Goal: Task Accomplishment & Management: Manage account settings

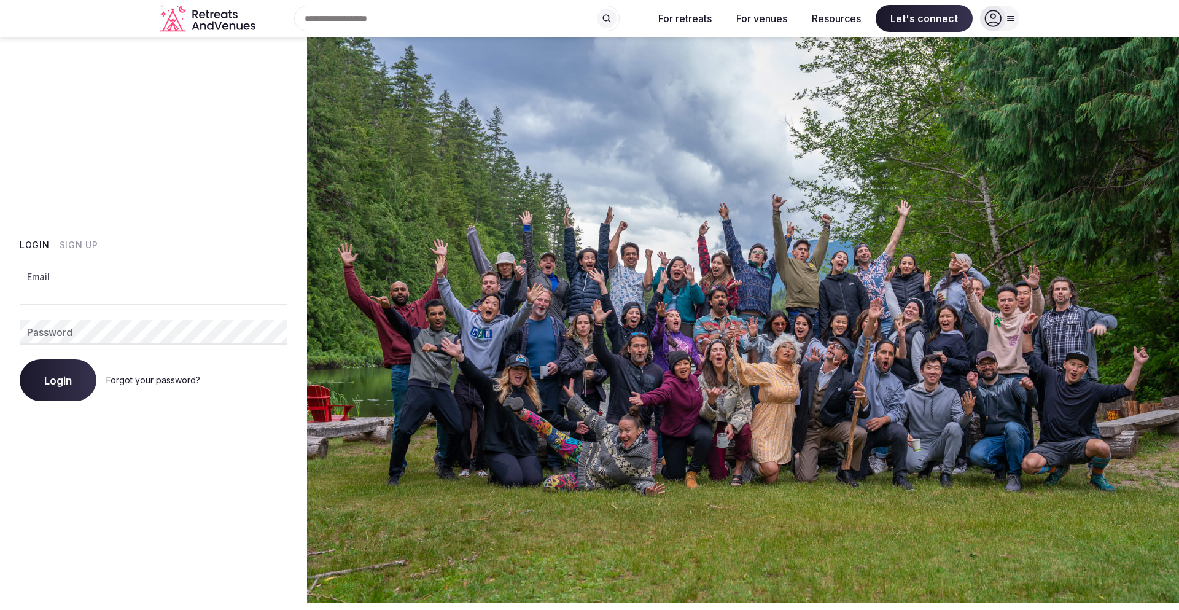
click at [67, 292] on input "Email" at bounding box center [154, 293] width 268 height 25
click at [95, 295] on input "Email" at bounding box center [154, 293] width 268 height 25
type input "**********"
click at [20, 359] on button "Login" at bounding box center [58, 380] width 77 height 42
click at [64, 382] on span "Login" at bounding box center [58, 380] width 28 height 12
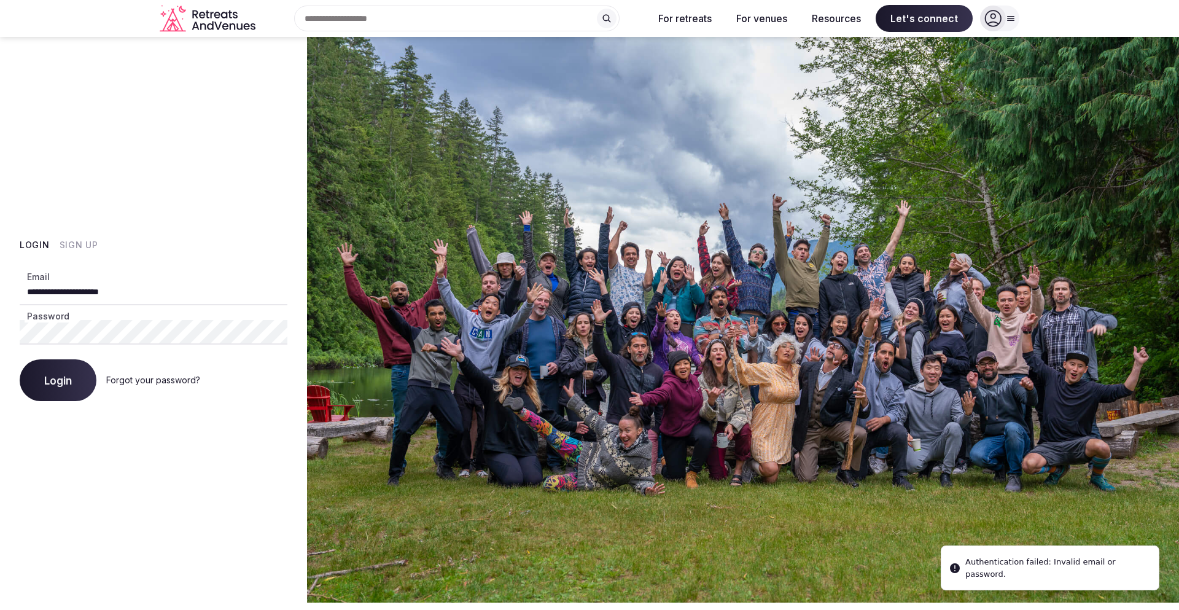
click at [14, 333] on div "**********" at bounding box center [153, 319] width 307 height 565
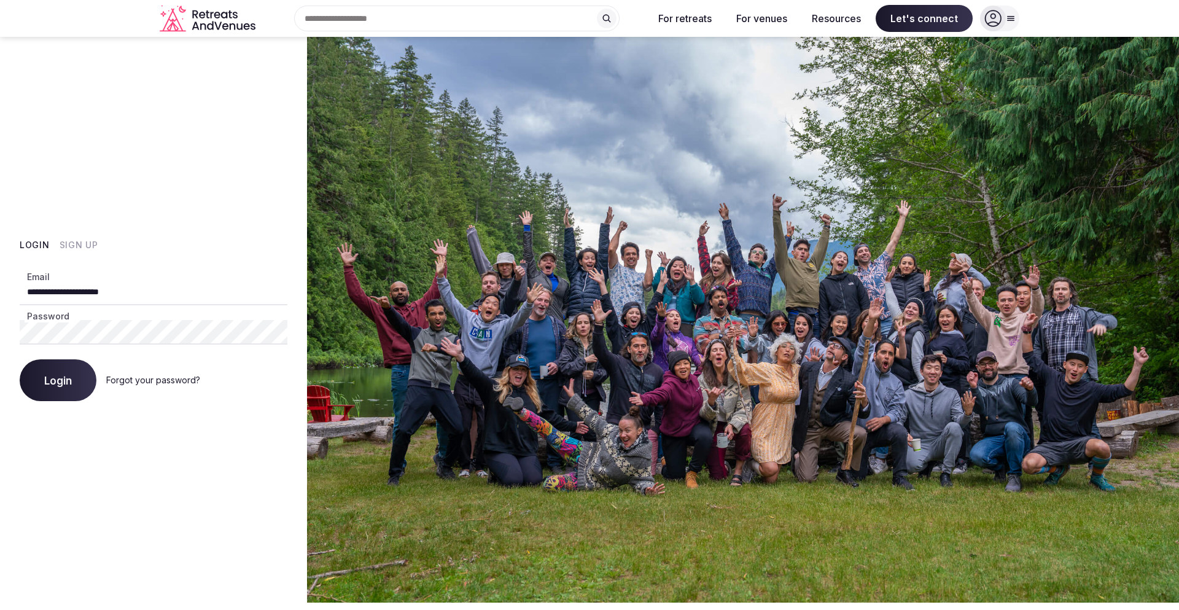
click at [20, 359] on button "Login" at bounding box center [58, 380] width 77 height 42
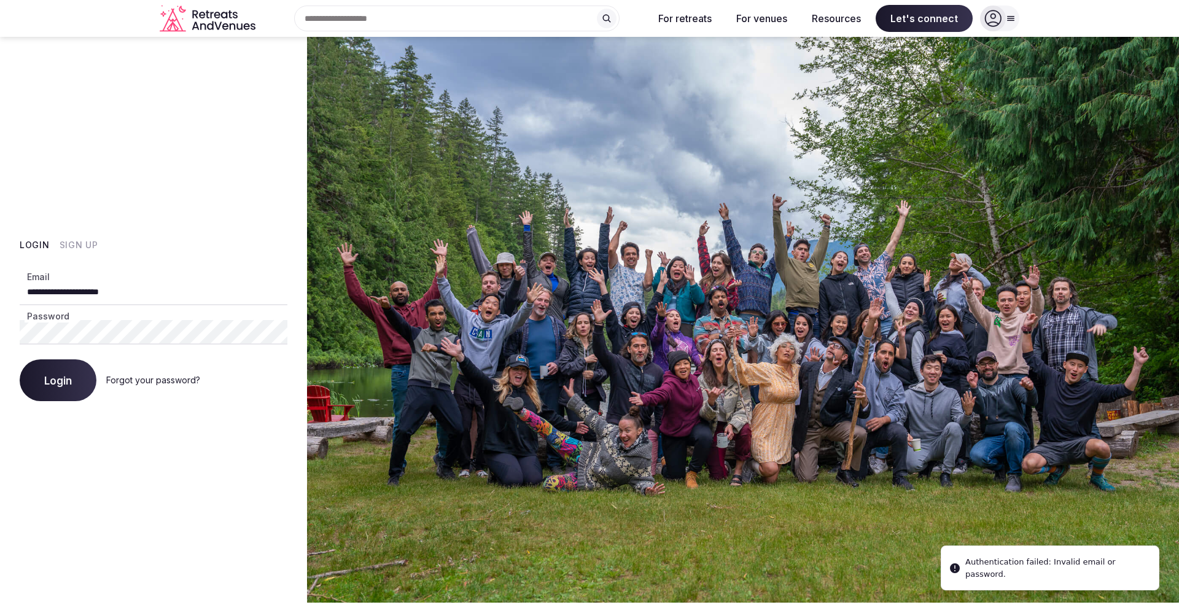
click at [151, 381] on link "Forgot your password?" at bounding box center [153, 379] width 94 height 10
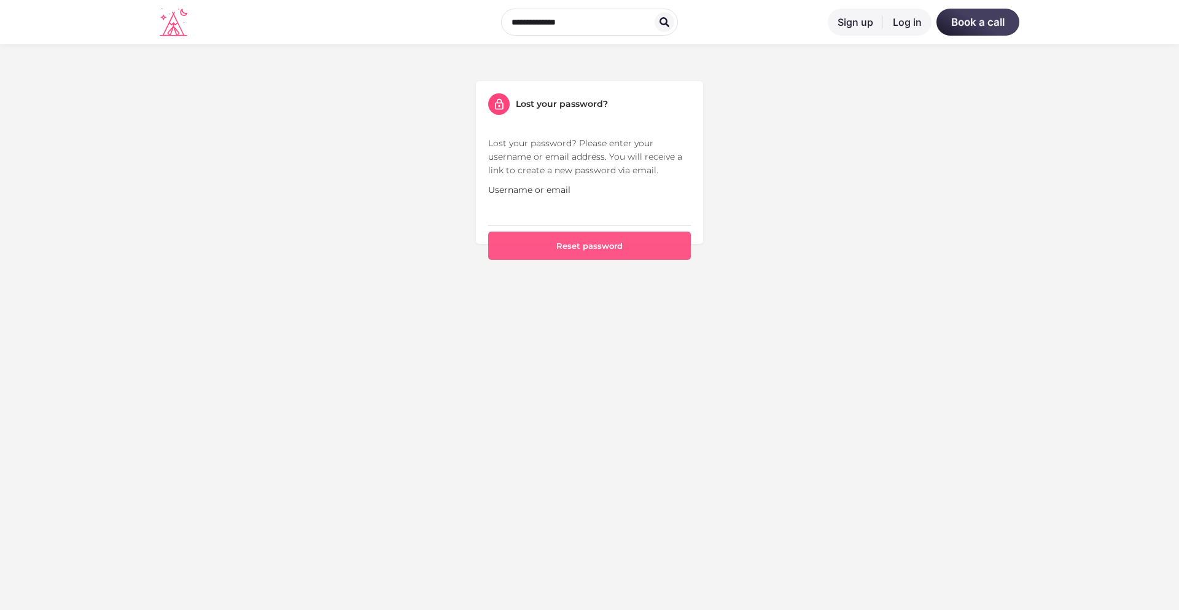
click at [586, 242] on button "Reset password" at bounding box center [589, 245] width 203 height 28
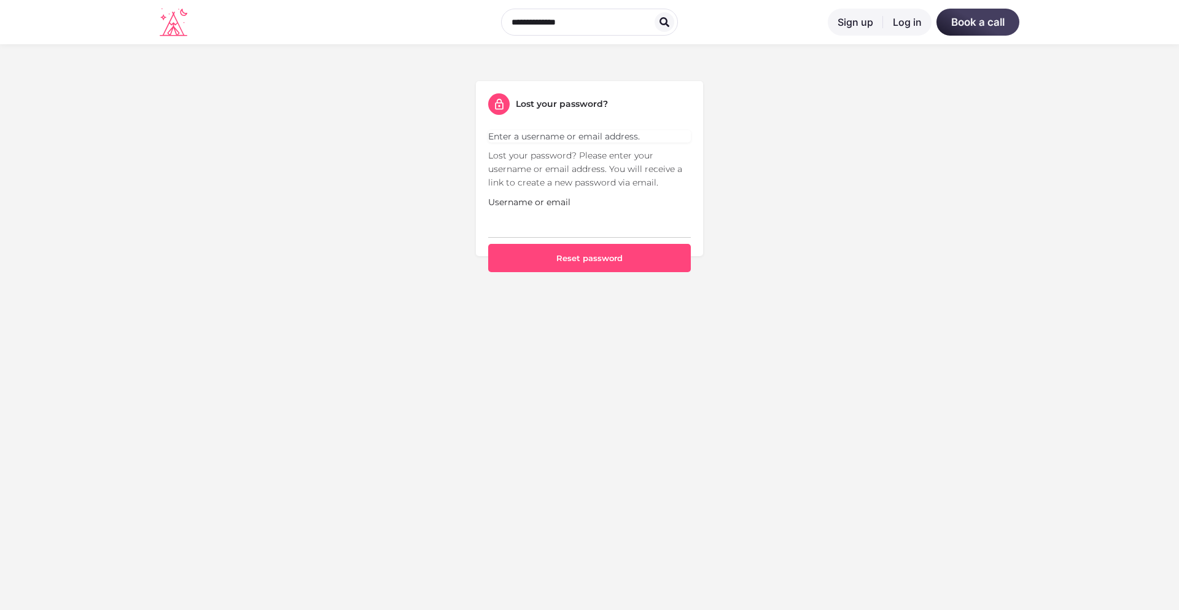
click at [542, 217] on input "Username or email" at bounding box center [589, 223] width 203 height 29
type input "**********"
click at [546, 261] on button "Reset password" at bounding box center [589, 258] width 203 height 28
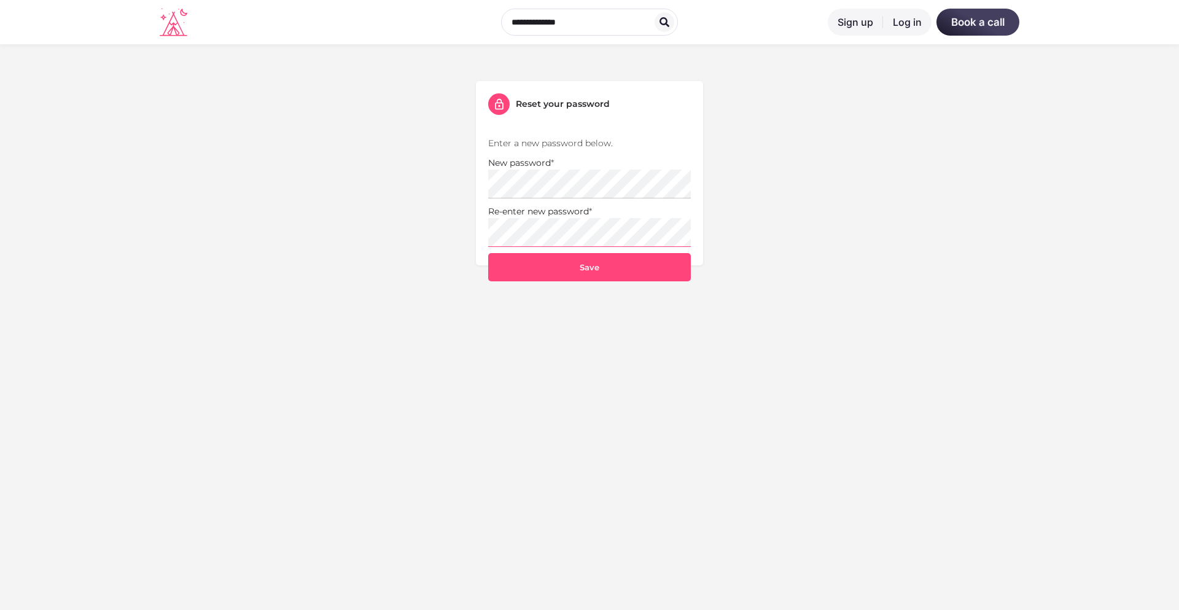
click at [488, 253] on button "Save" at bounding box center [589, 267] width 203 height 28
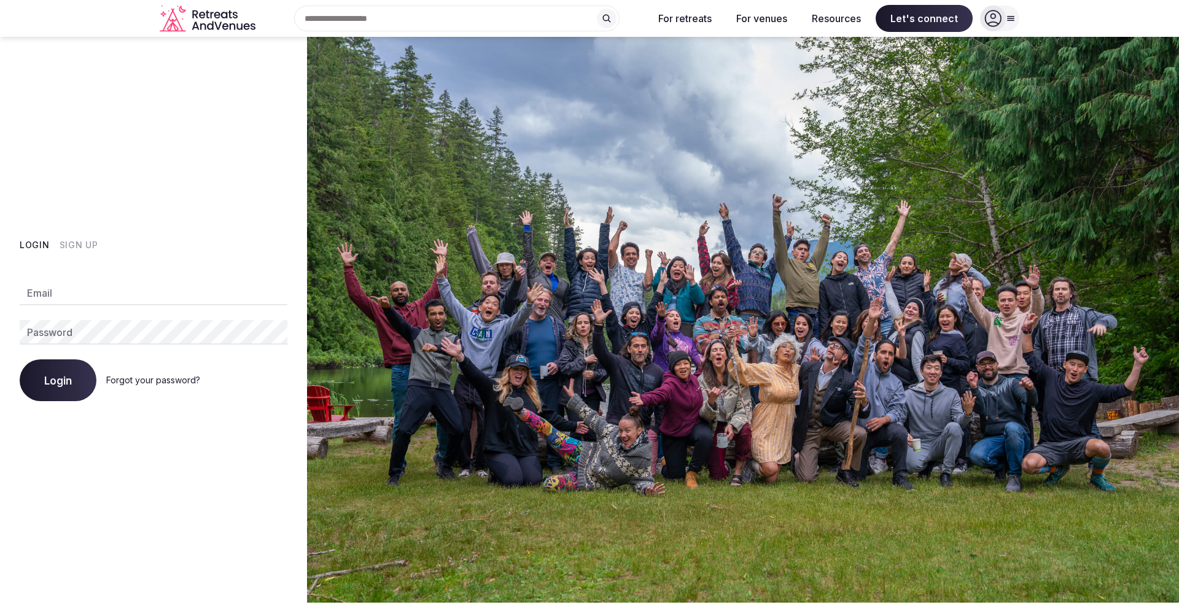
click at [79, 293] on input "Email" at bounding box center [154, 293] width 268 height 25
type input "**********"
click at [20, 359] on button "Login" at bounding box center [58, 380] width 77 height 42
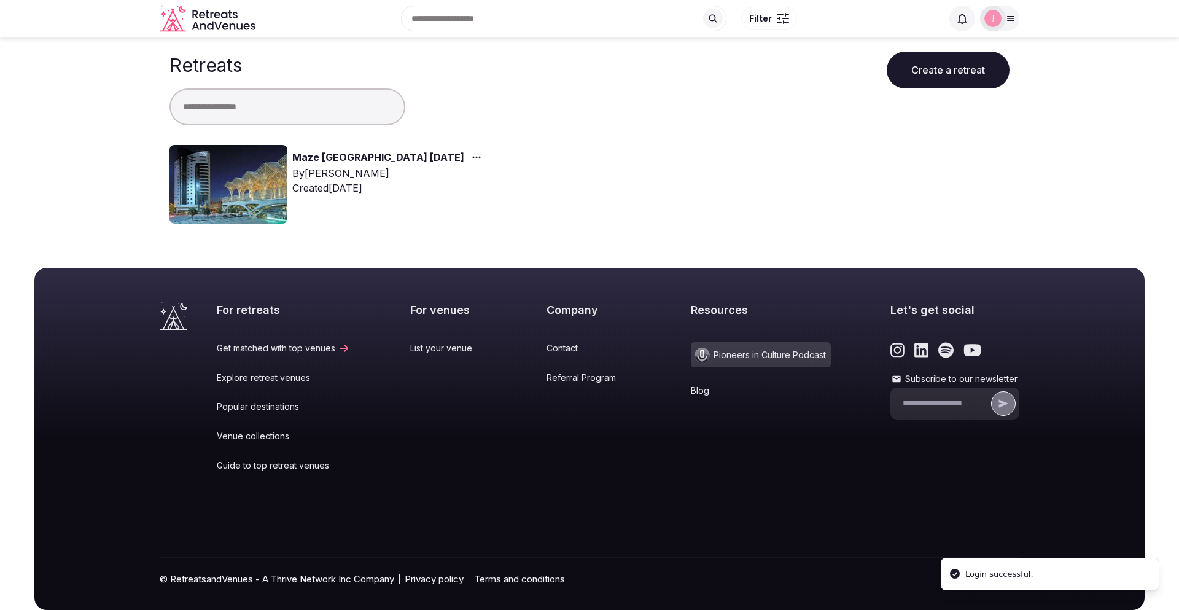
click at [397, 155] on link "Maze [GEOGRAPHIC_DATA] [DATE]" at bounding box center [378, 158] width 172 height 16
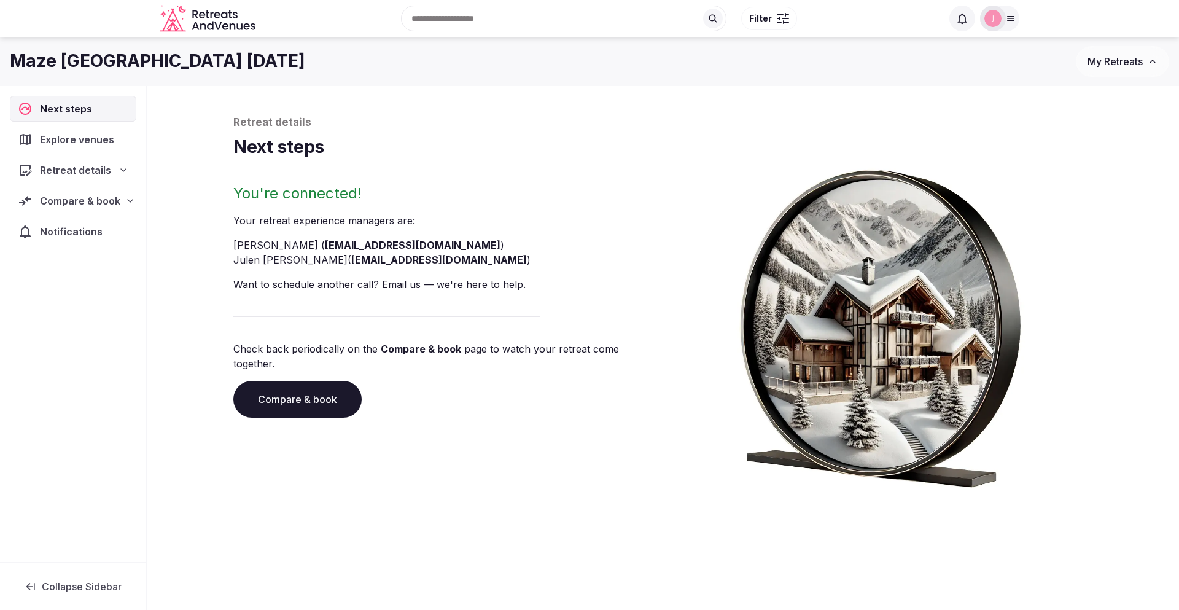
click at [113, 198] on span "Compare & book" at bounding box center [80, 200] width 80 height 15
click at [73, 295] on link "Contracts" at bounding box center [73, 303] width 126 height 17
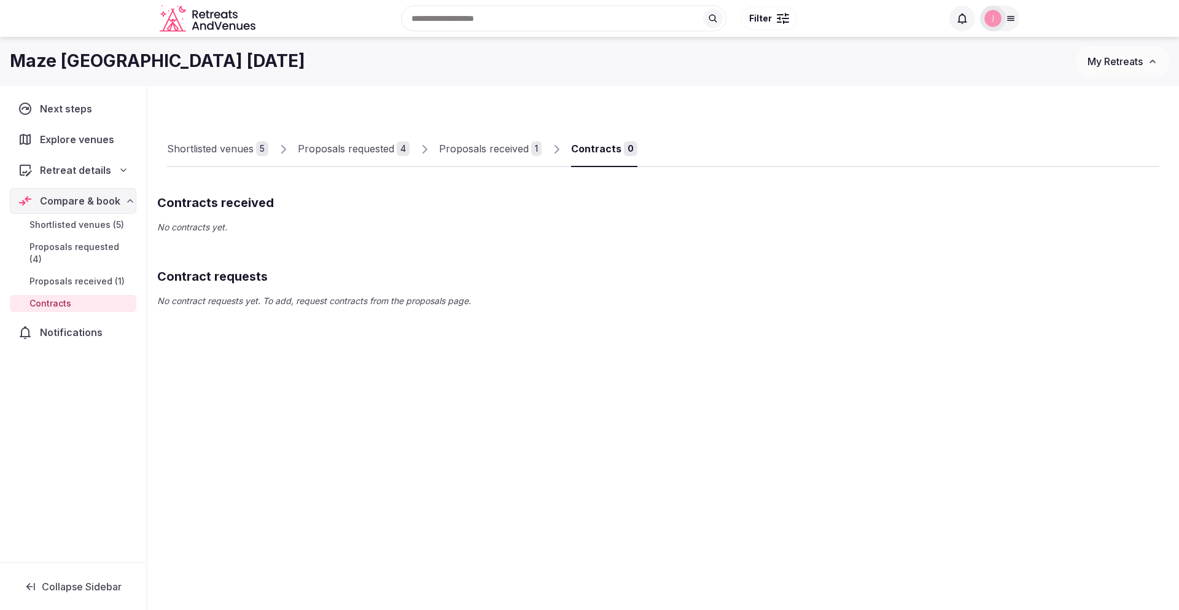
click at [90, 275] on span "Proposals received (1)" at bounding box center [76, 281] width 95 height 12
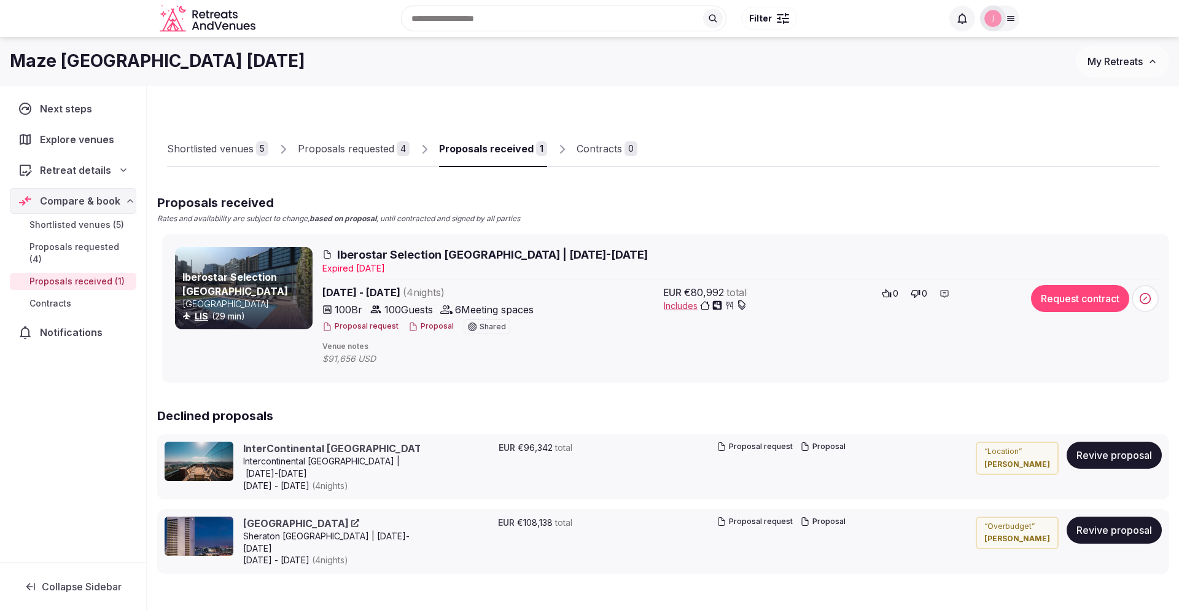
click at [425, 326] on button "Proposal" at bounding box center [430, 326] width 45 height 10
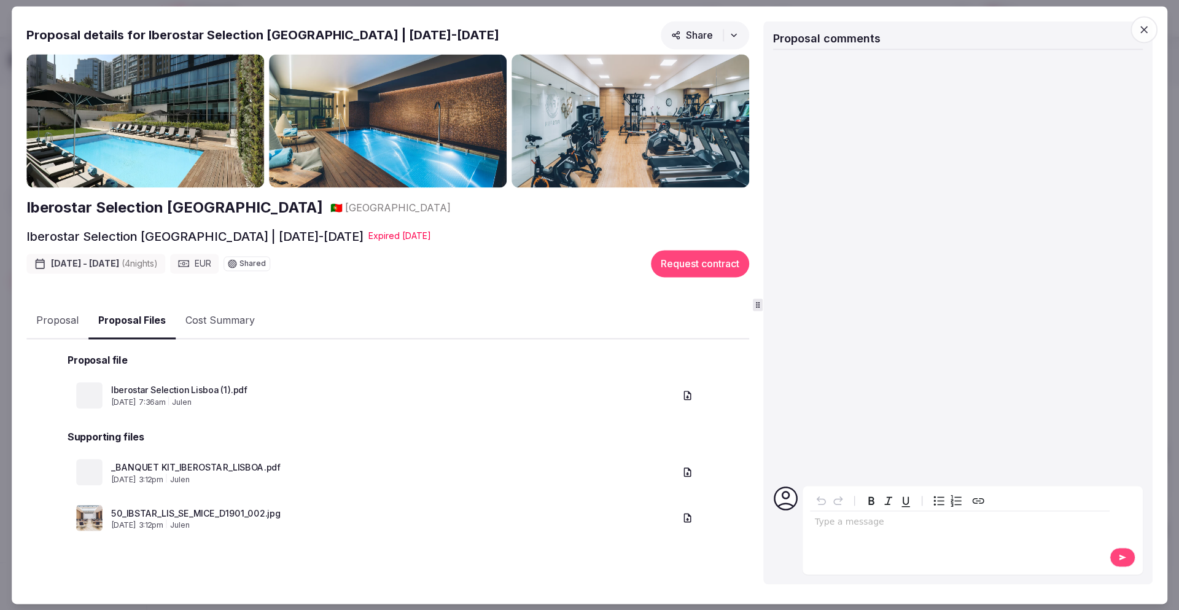
click at [104, 318] on button "Proposal Files" at bounding box center [131, 321] width 87 height 36
